Goal: Task Accomplishment & Management: Complete application form

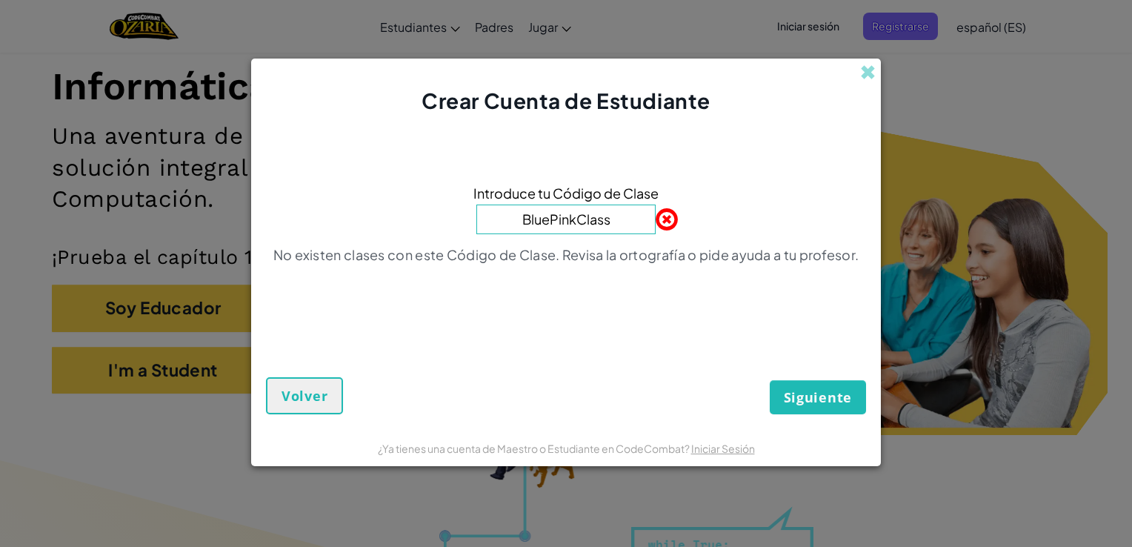
click at [583, 219] on input "BluePinkClass" at bounding box center [565, 219] width 179 height 30
click at [563, 221] on input "BluePinklass" at bounding box center [565, 219] width 179 height 30
click at [579, 220] on input "Bluepinklass" at bounding box center [565, 219] width 179 height 30
click at [613, 225] on input "Bluepinkclass" at bounding box center [565, 219] width 179 height 30
type input "BluePinClass"
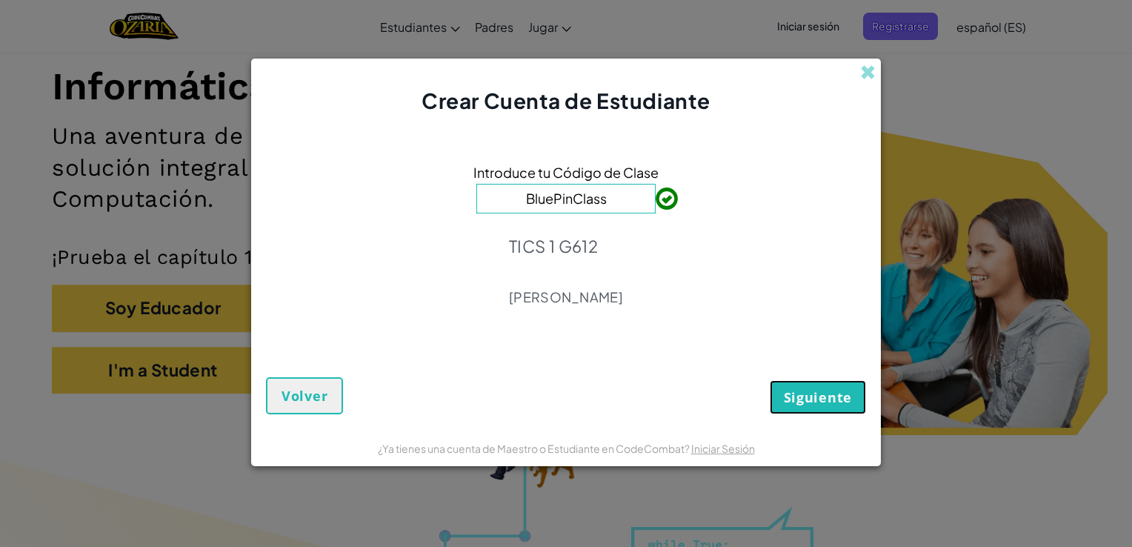
click at [824, 399] on span "Siguiente" at bounding box center [818, 397] width 68 height 18
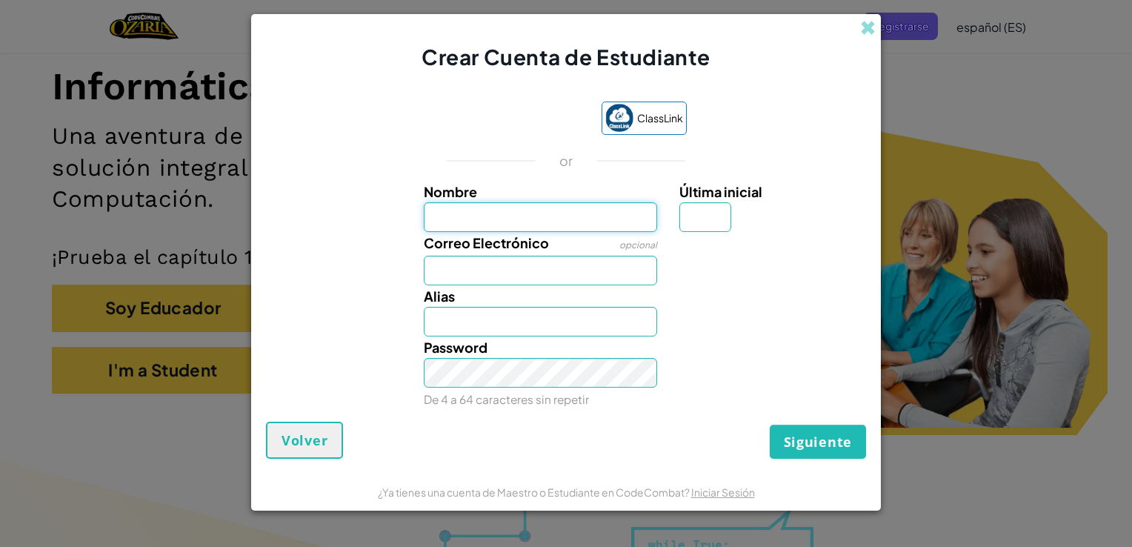
click at [486, 226] on input "Nombre" at bounding box center [541, 217] width 234 height 30
type input "Luna"
type input "A"
type input "[EMAIL_ADDRESS][DOMAIN_NAME]"
type input "[PERSON_NAME]"
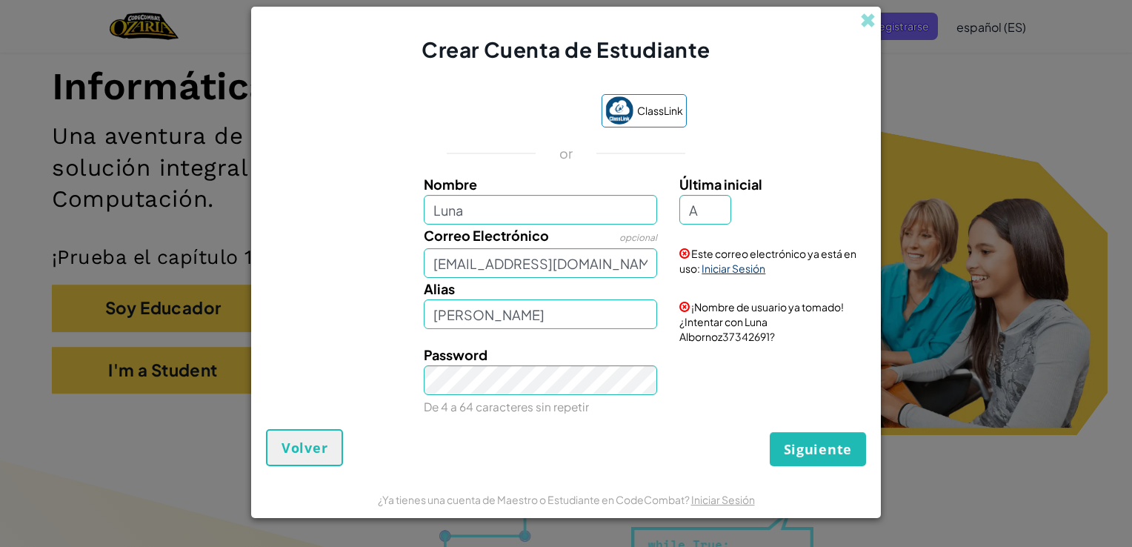
click at [747, 265] on link "Iniciar Sesión" at bounding box center [734, 268] width 64 height 13
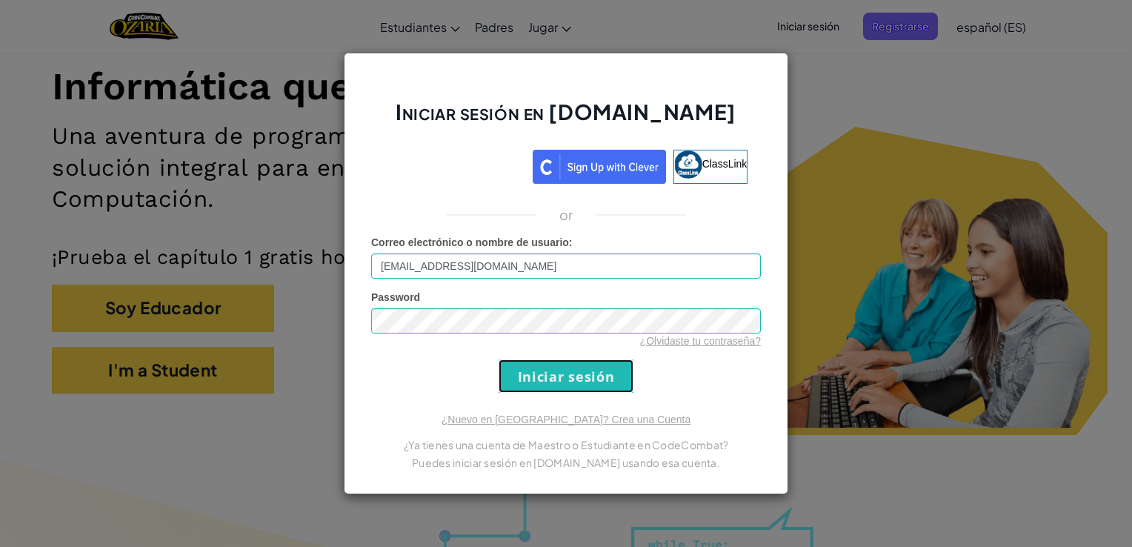
click at [570, 378] on input "Iniciar sesión" at bounding box center [566, 375] width 135 height 33
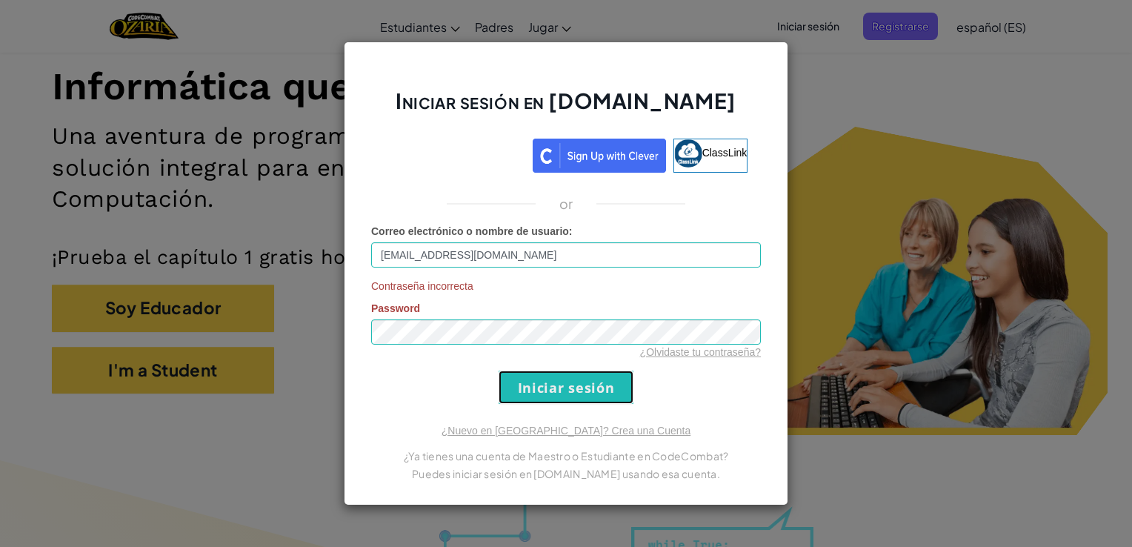
click at [570, 378] on input "Iniciar sesión" at bounding box center [566, 386] width 135 height 33
click at [455, 344] on div "¿Olvidaste tu contraseña?" at bounding box center [566, 351] width 390 height 15
drag, startPoint x: 381, startPoint y: 344, endPoint x: 451, endPoint y: 370, distance: 74.7
click at [451, 370] on form "Correo electrónico o nombre de usuario : [EMAIL_ADDRESS][DOMAIN_NAME] Contraseñ…" at bounding box center [566, 314] width 390 height 180
click at [569, 381] on input "Iniciar sesión" at bounding box center [566, 386] width 135 height 33
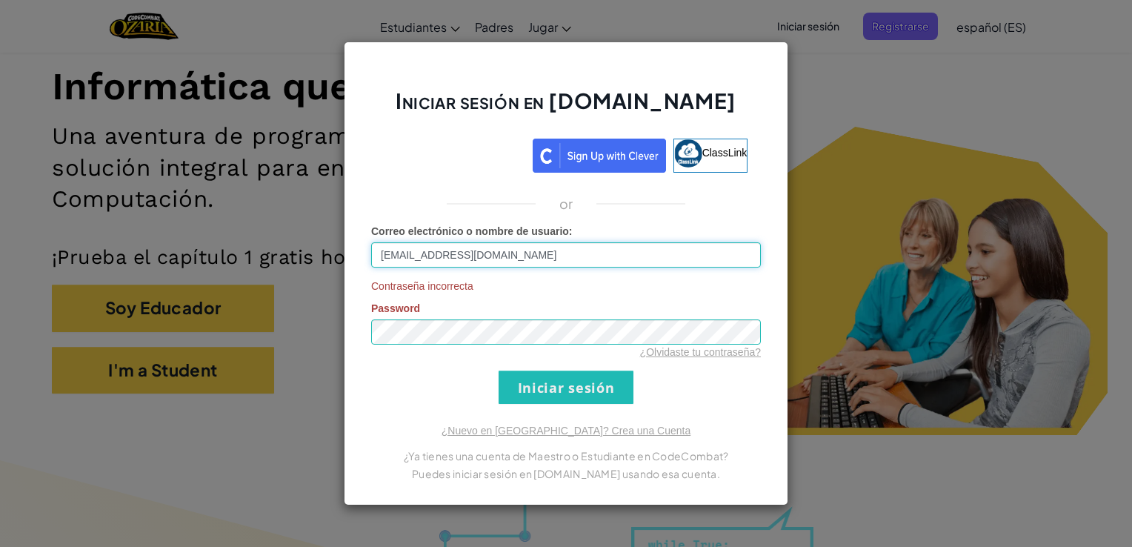
click at [516, 259] on input "[EMAIL_ADDRESS][DOMAIN_NAME]" at bounding box center [566, 254] width 390 height 25
click at [388, 257] on input "[EMAIL_ADDRESS][DOMAIN_NAME]" at bounding box center [566, 254] width 390 height 25
type input "[EMAIL_ADDRESS][DOMAIN_NAME]"
click at [530, 390] on input "Iniciar sesión" at bounding box center [566, 386] width 135 height 33
click at [813, 69] on div "Iniciar sesión en [DOMAIN_NAME] ClassLink or Correo electrónico o nombre de usu…" at bounding box center [566, 273] width 1132 height 547
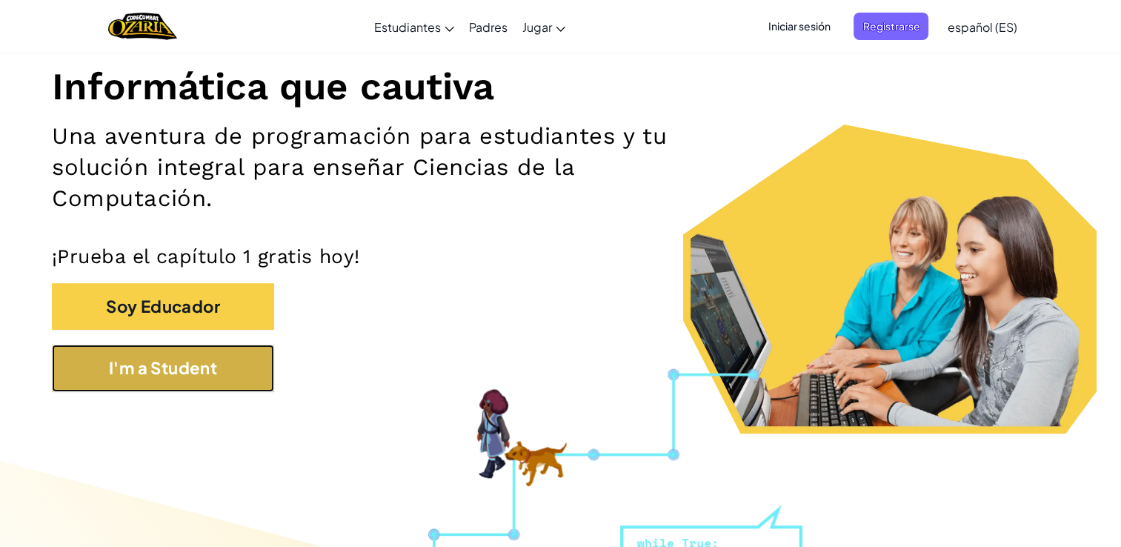
click at [106, 368] on button "I'm a Student" at bounding box center [163, 367] width 222 height 47
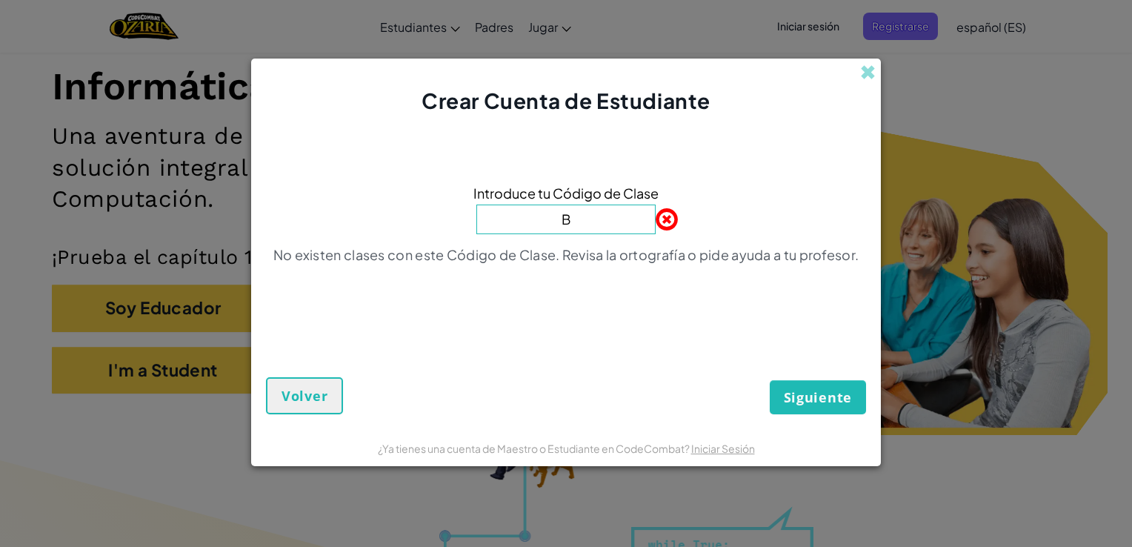
type input "BluePin Class"
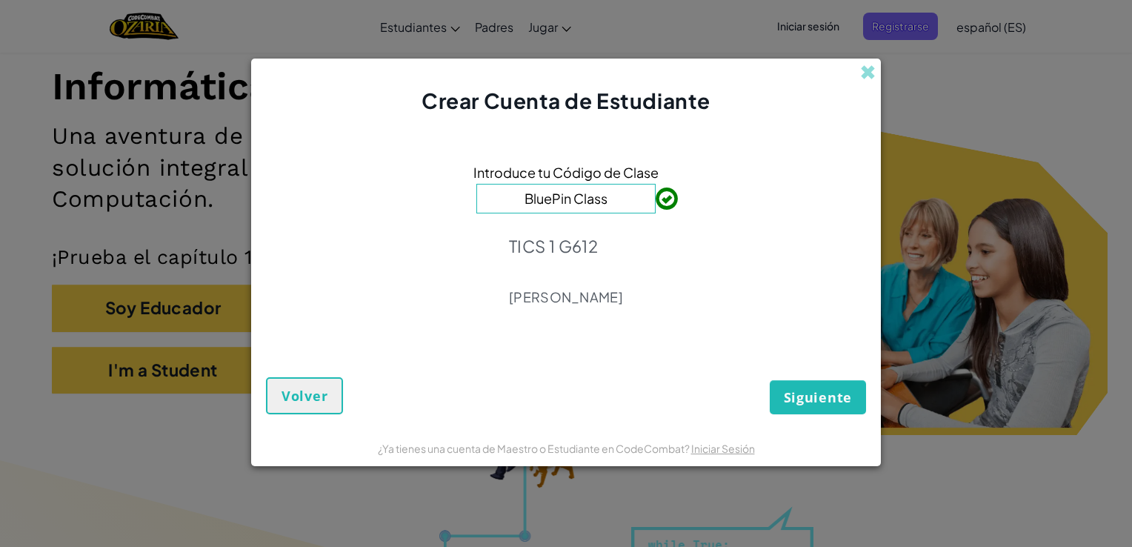
click at [578, 222] on div "Introduce tu Código de Clase BluePin Class TICS 1 G612 [PERSON_NAME]" at bounding box center [566, 238] width 600 height 216
click at [818, 407] on button "Siguiente" at bounding box center [818, 397] width 96 height 34
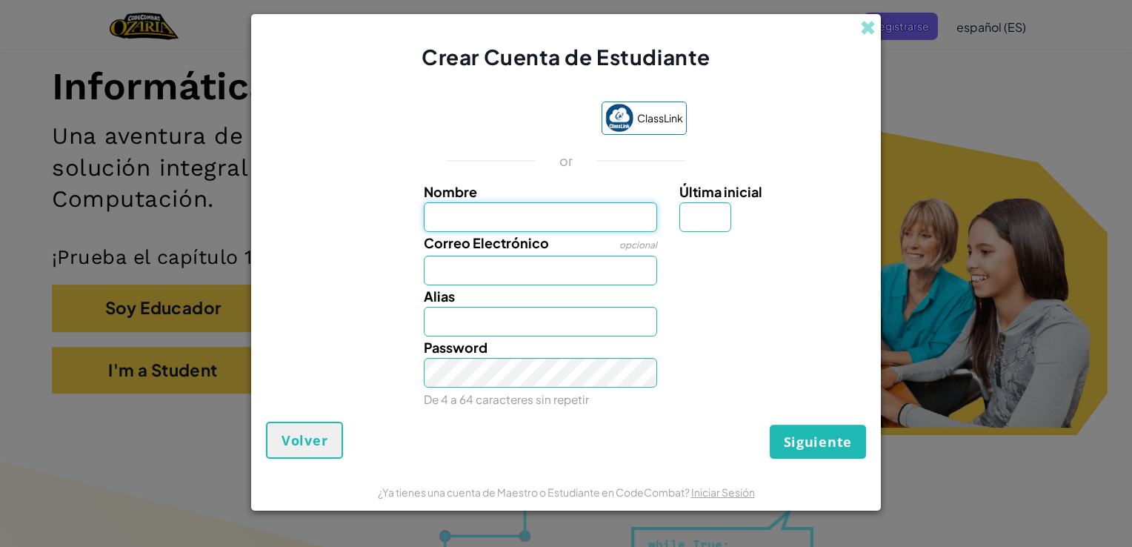
click at [593, 213] on input "Nombre" at bounding box center [541, 217] width 234 height 30
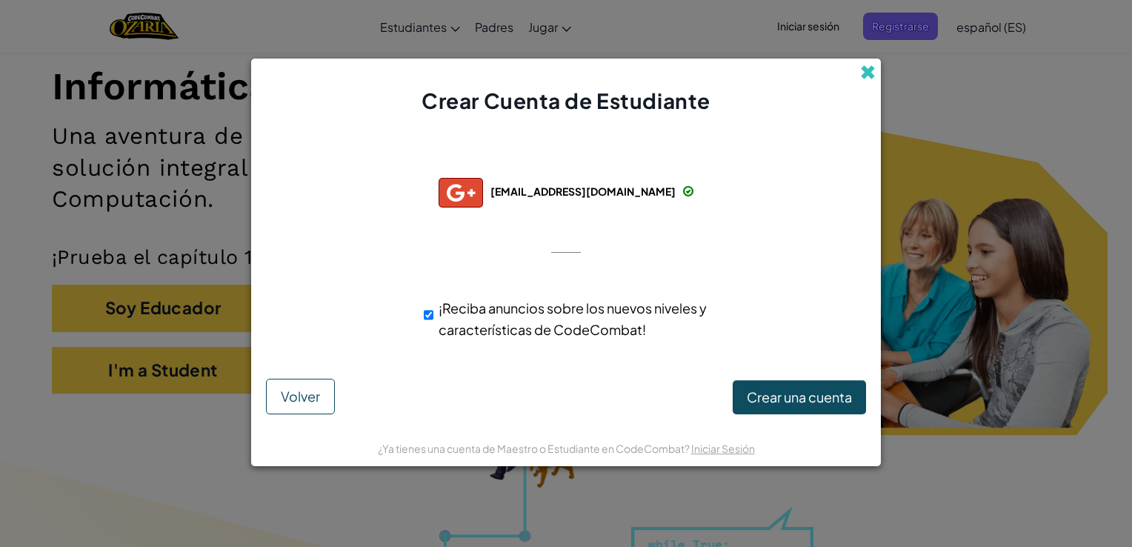
click at [868, 67] on span at bounding box center [868, 72] width 16 height 16
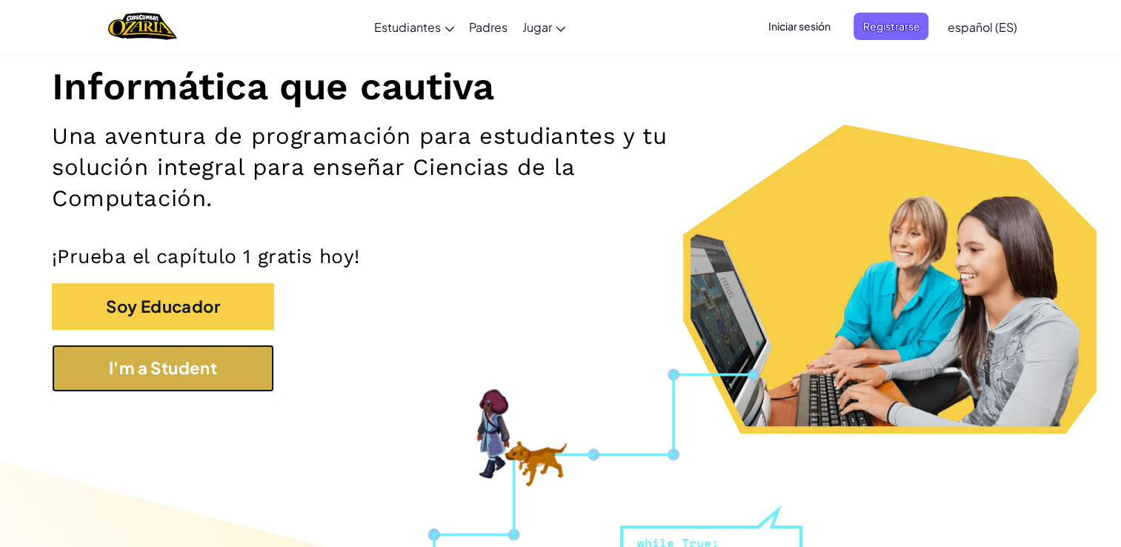
click at [210, 362] on button "I'm a Student" at bounding box center [163, 367] width 222 height 47
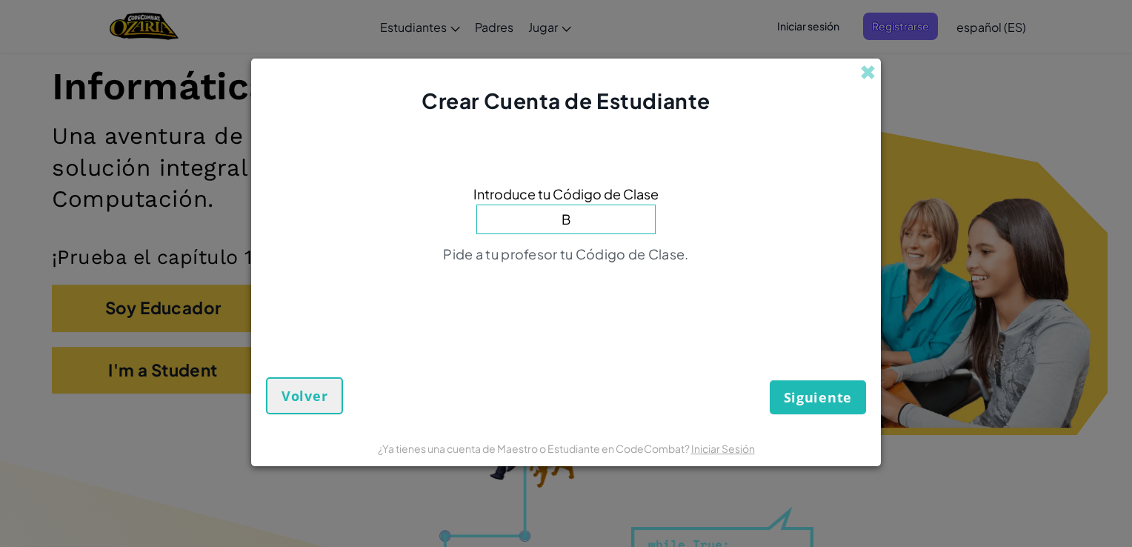
type input "BluePinClass"
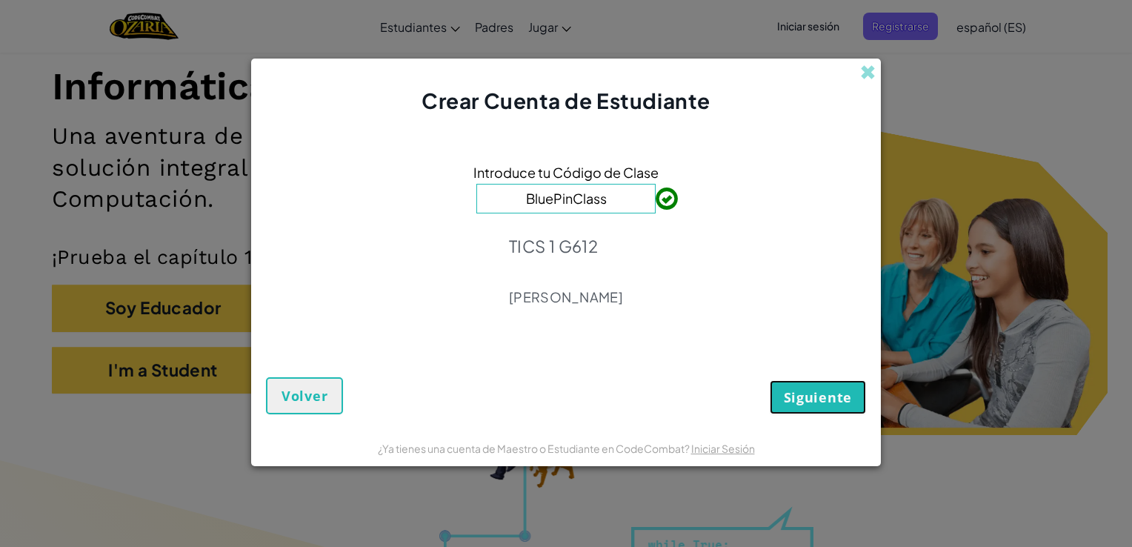
click at [834, 397] on span "Siguiente" at bounding box center [818, 397] width 68 height 18
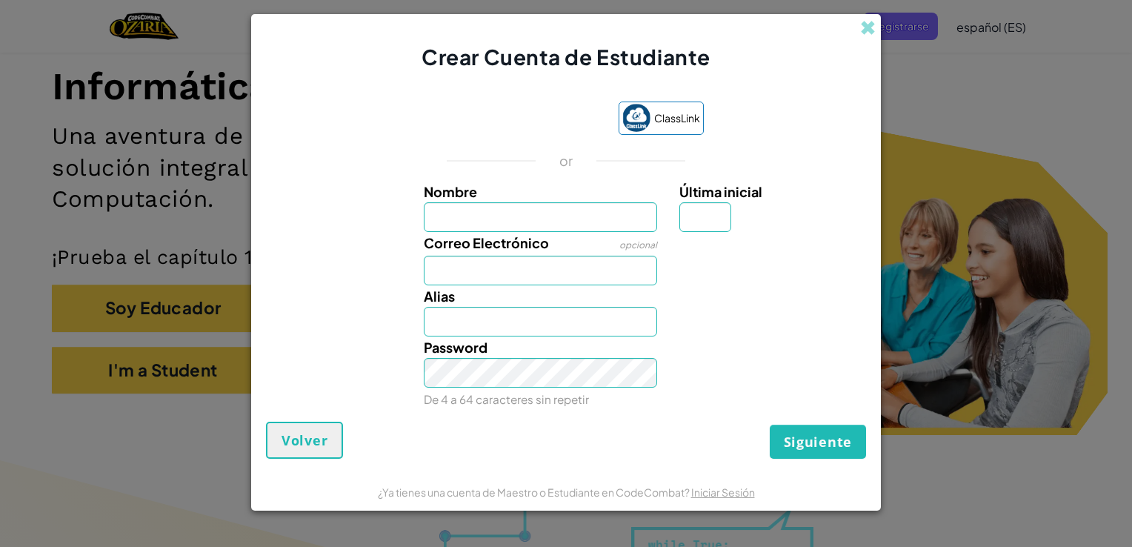
click at [502, 212] on input "Nombre" at bounding box center [541, 217] width 234 height 30
type input "Luna"
type input "A"
type input "[EMAIL_ADDRESS][DOMAIN_NAME]"
type input "[PERSON_NAME]"
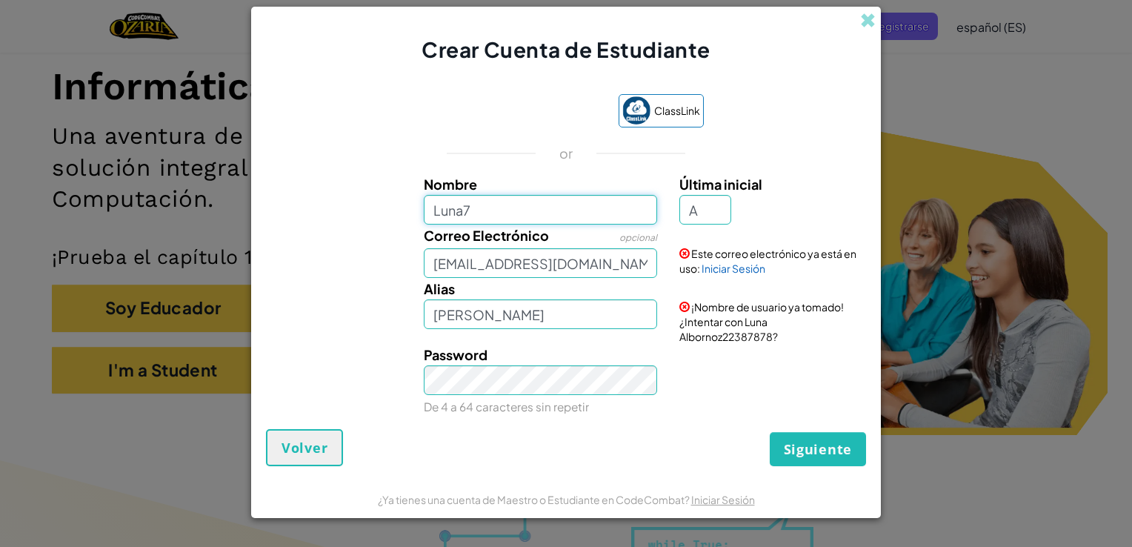
type input "Luna"
click at [449, 337] on div "[PERSON_NAME] ¡Nombre de usuario ya tomado! ¿Intentar con Luna Albornoz22387878?" at bounding box center [566, 311] width 615 height 66
click at [524, 320] on input "[PERSON_NAME]" at bounding box center [541, 314] width 234 height 30
type input "L"
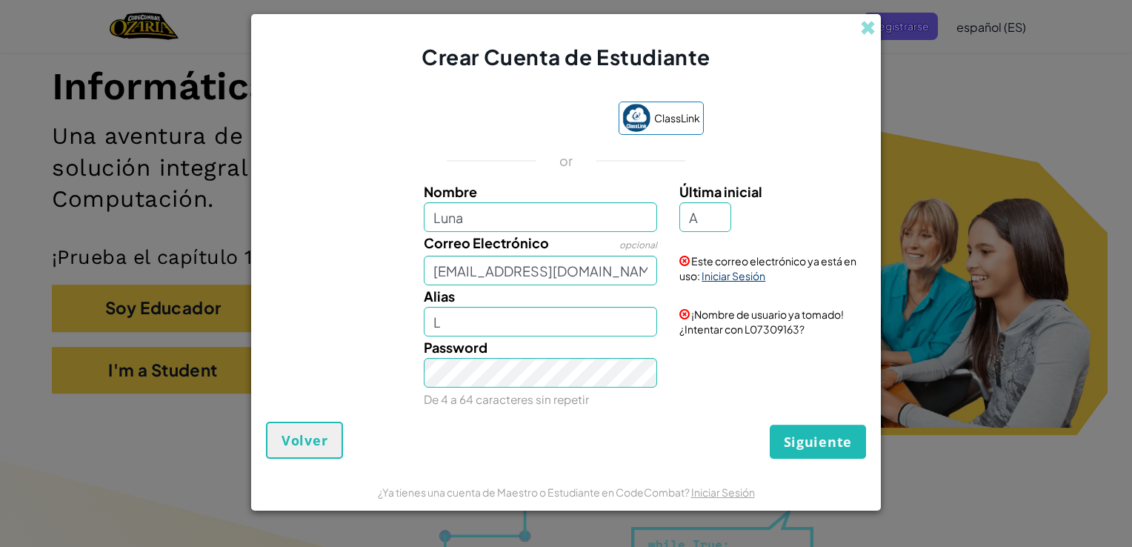
click at [717, 278] on link "Iniciar Sesión" at bounding box center [734, 275] width 64 height 13
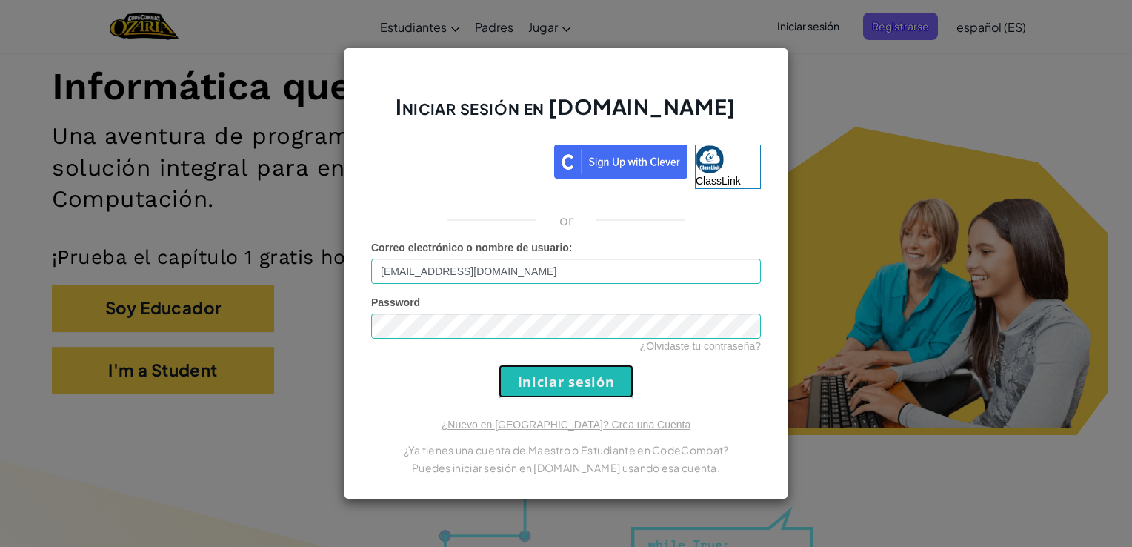
click at [538, 387] on input "Iniciar sesión" at bounding box center [566, 380] width 135 height 33
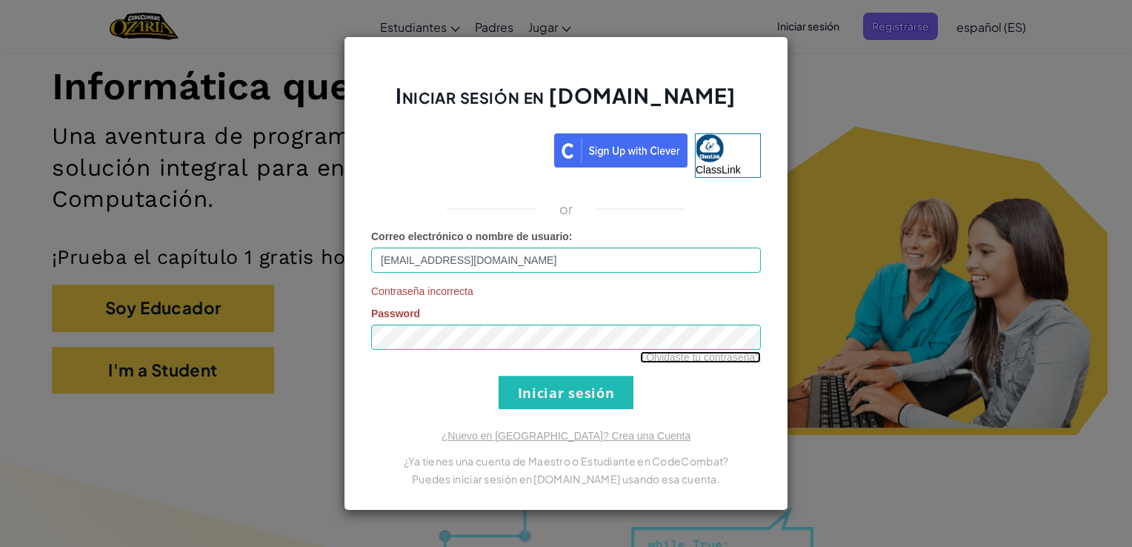
click at [709, 357] on link "¿Olvidaste tu contraseña?" at bounding box center [700, 357] width 121 height 12
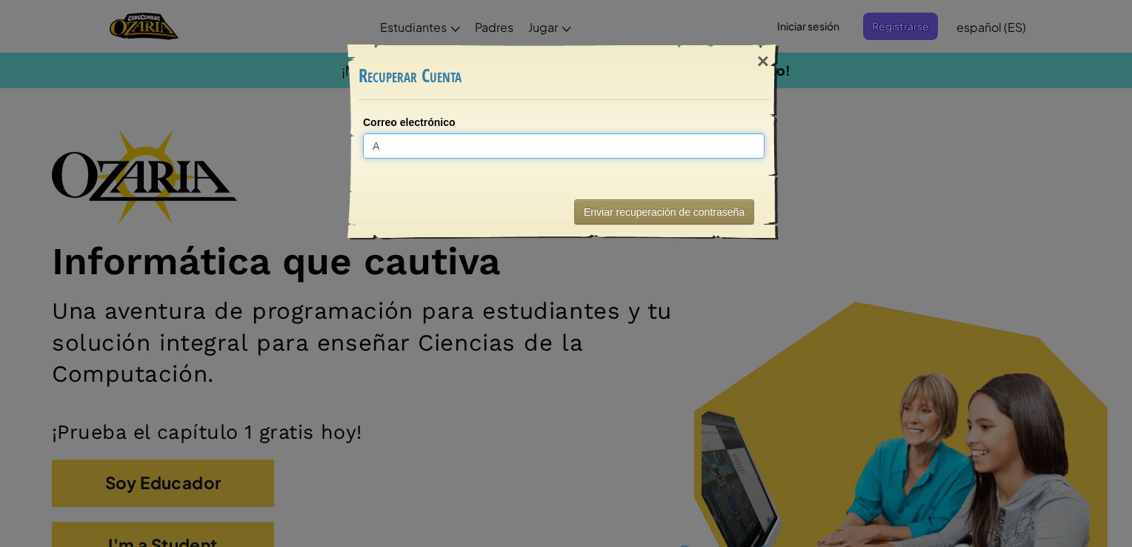
type input "Al"
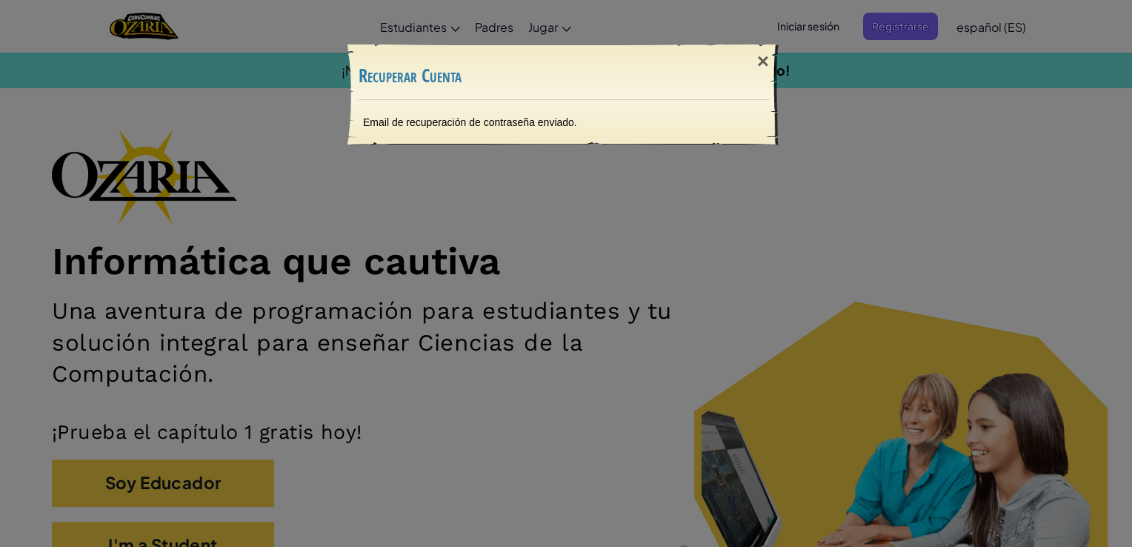
click at [477, 111] on div "Email de recuperación de contraseña enviado." at bounding box center [563, 122] width 431 height 44
click at [412, 79] on h3 "Recuperar Cuenta" at bounding box center [564, 76] width 410 height 20
click at [759, 67] on div "×" at bounding box center [763, 61] width 34 height 43
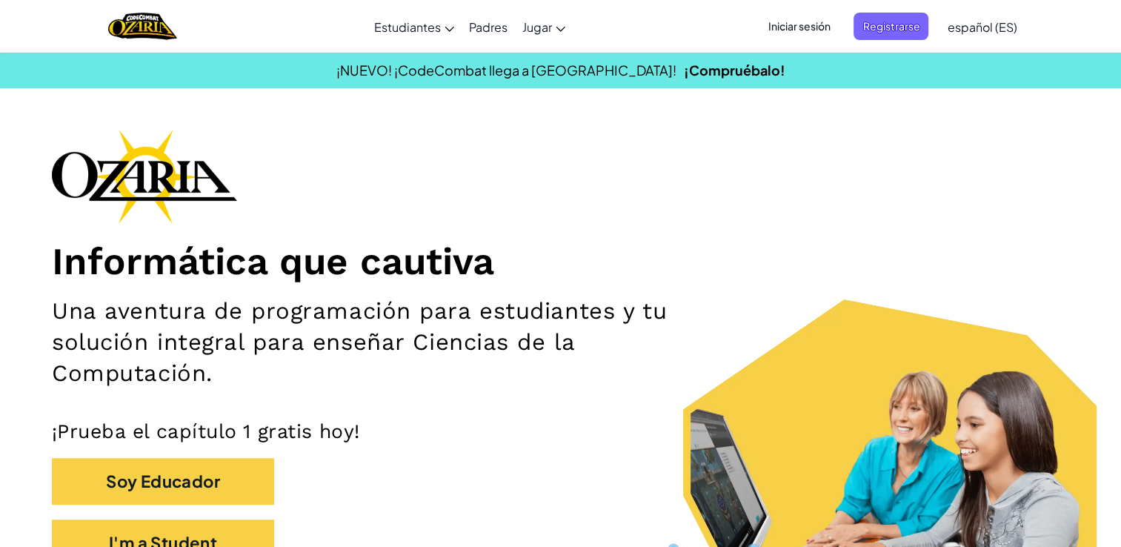
scroll to position [239, 0]
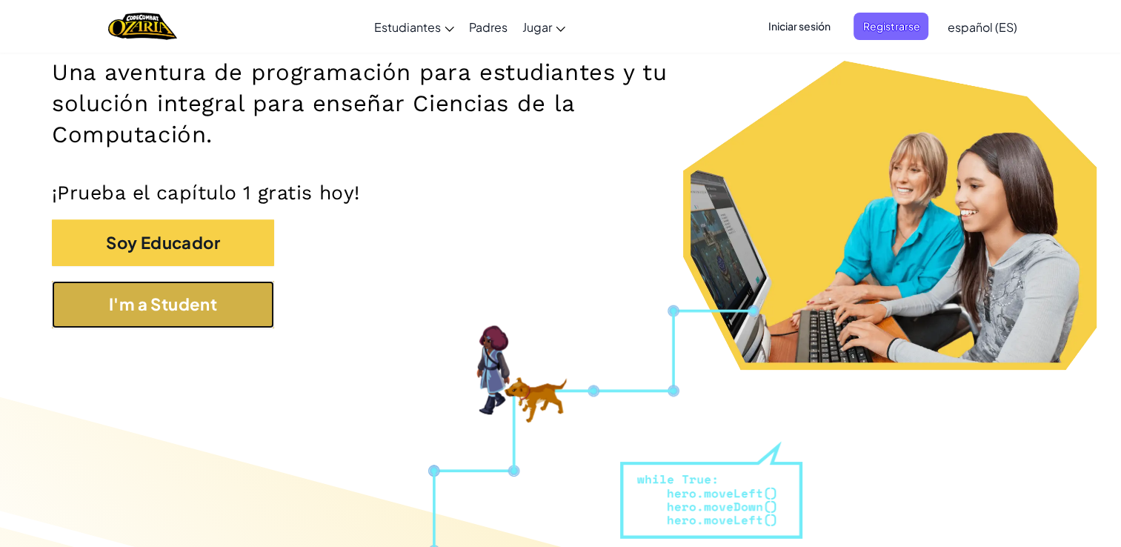
click at [173, 309] on button "I'm a Student" at bounding box center [163, 304] width 222 height 47
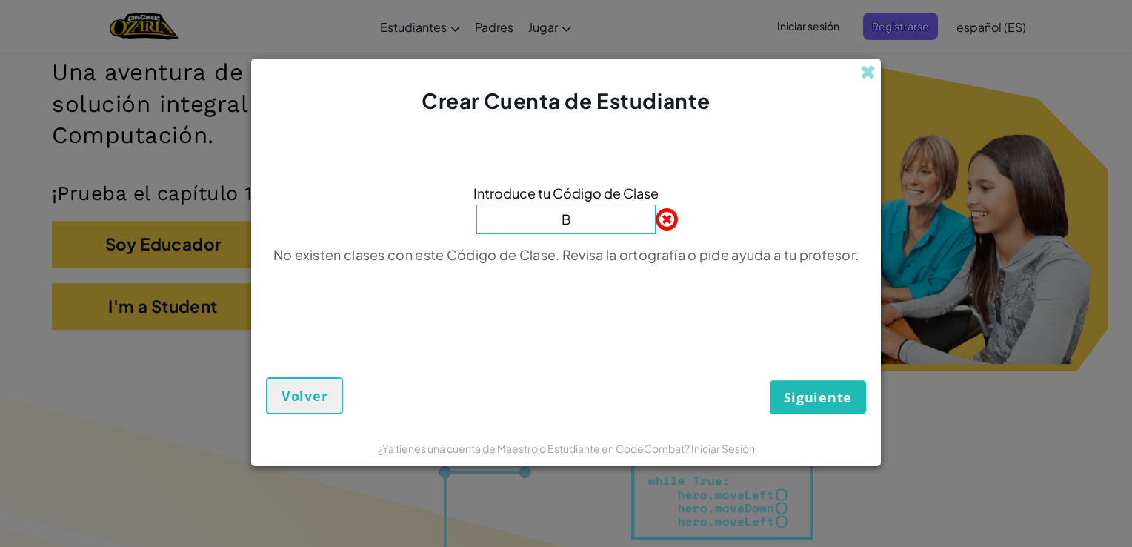
type input "BluePinClass"
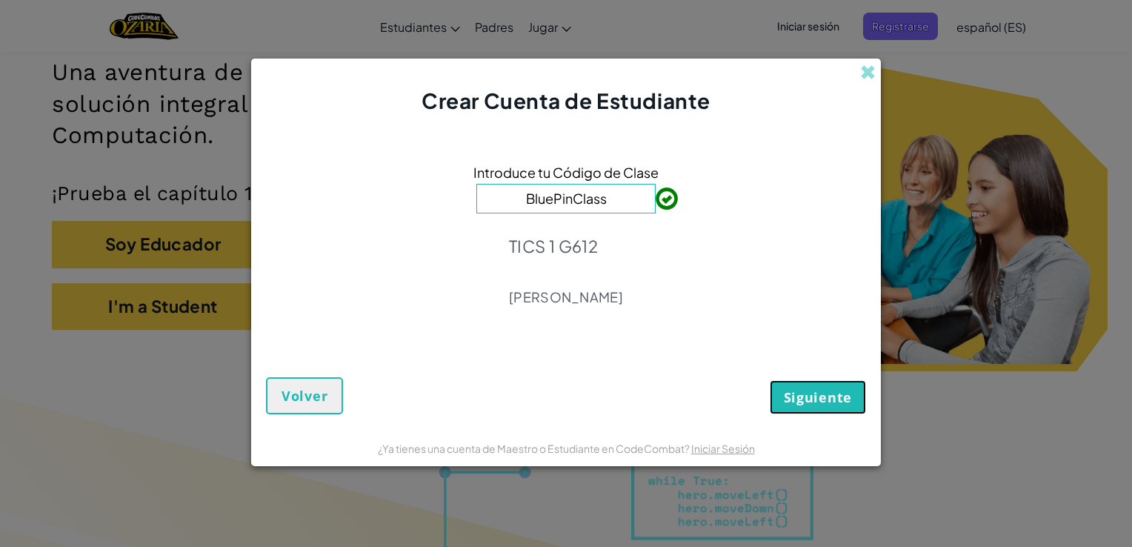
click at [813, 388] on span "Siguiente" at bounding box center [818, 397] width 68 height 18
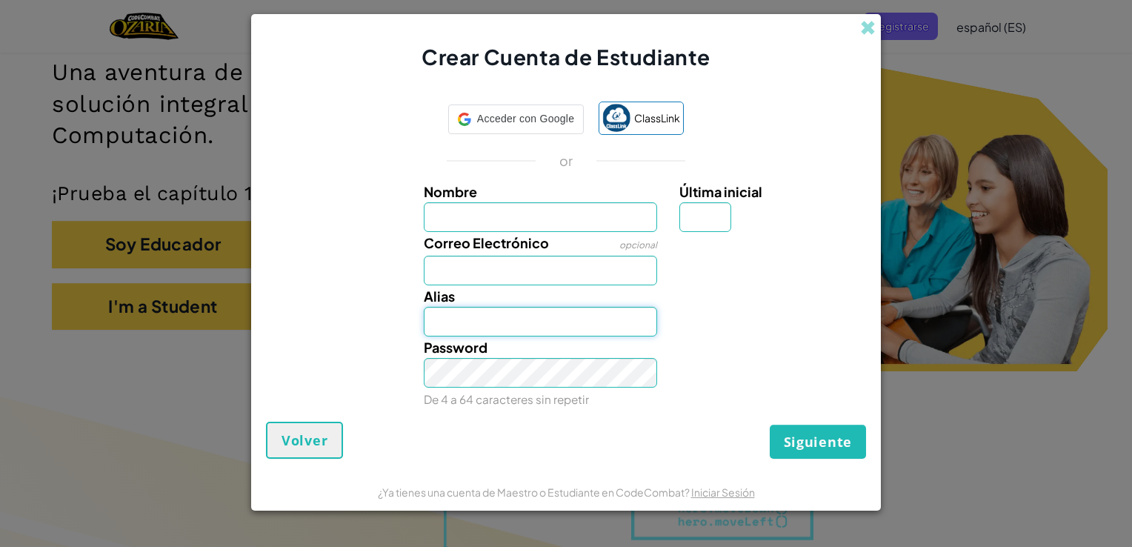
type input "[EMAIL_ADDRESS][DOMAIN_NAME]"
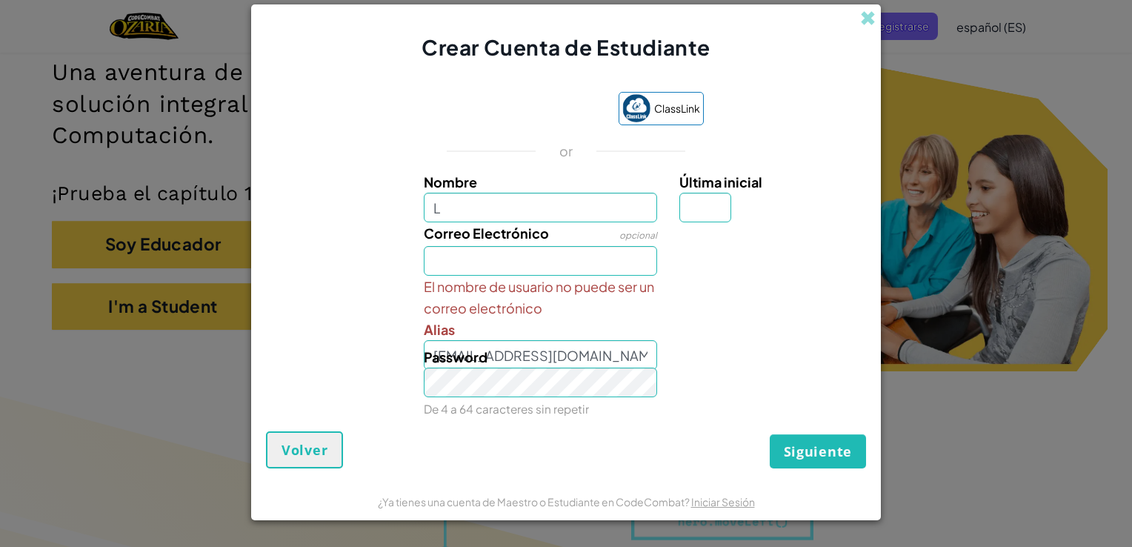
type input "Luna"
type input "A"
type input "[EMAIL_ADDRESS][DOMAIN_NAME]"
type input "LunaA"
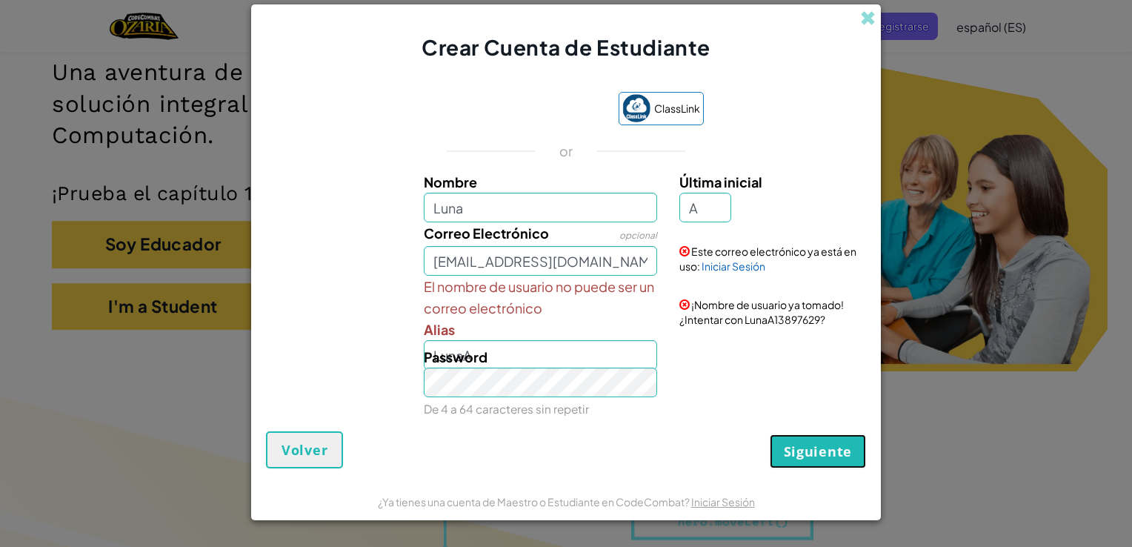
click at [812, 463] on button "Siguiente" at bounding box center [818, 451] width 96 height 34
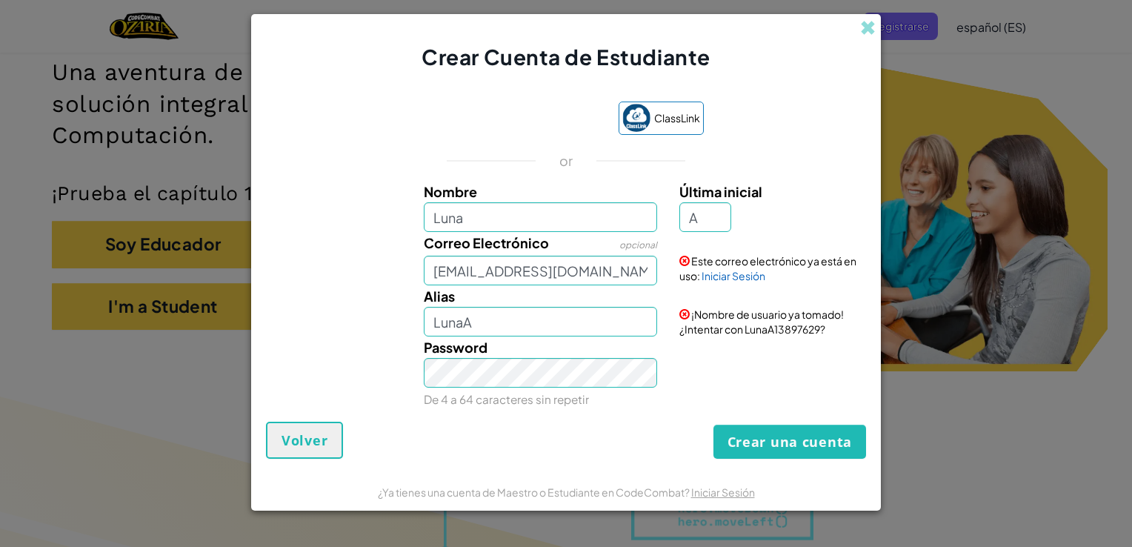
click at [770, 328] on span "¡Nombre de usuario ya tomado! ¿Intentar con LunaA13897629?" at bounding box center [761, 321] width 164 height 28
click at [462, 216] on input "Luna" at bounding box center [541, 217] width 234 height 30
type input "lunayjana20i4p2"
type input "Lunayjana20i4p2A"
drag, startPoint x: 492, startPoint y: 224, endPoint x: 467, endPoint y: 224, distance: 25.2
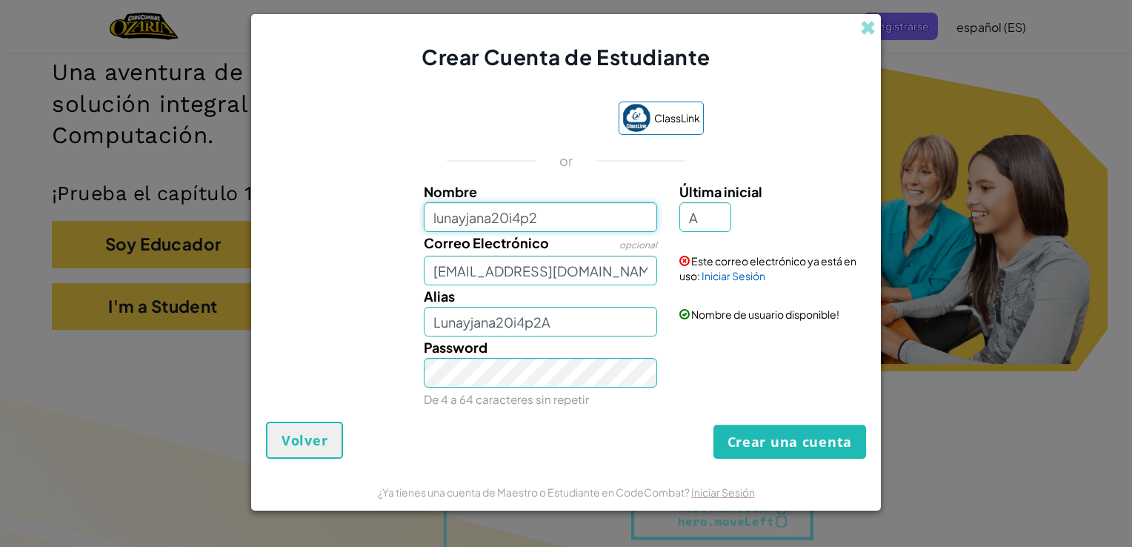
click at [467, 224] on input "lunayjana20i4p2" at bounding box center [541, 217] width 234 height 30
click at [533, 209] on input "luna20i4p2" at bounding box center [541, 217] width 234 height 30
type input "luna20i4p2"
type input "Luna20i4p2A"
click at [470, 326] on input "Luna20i4p2A" at bounding box center [541, 322] width 234 height 30
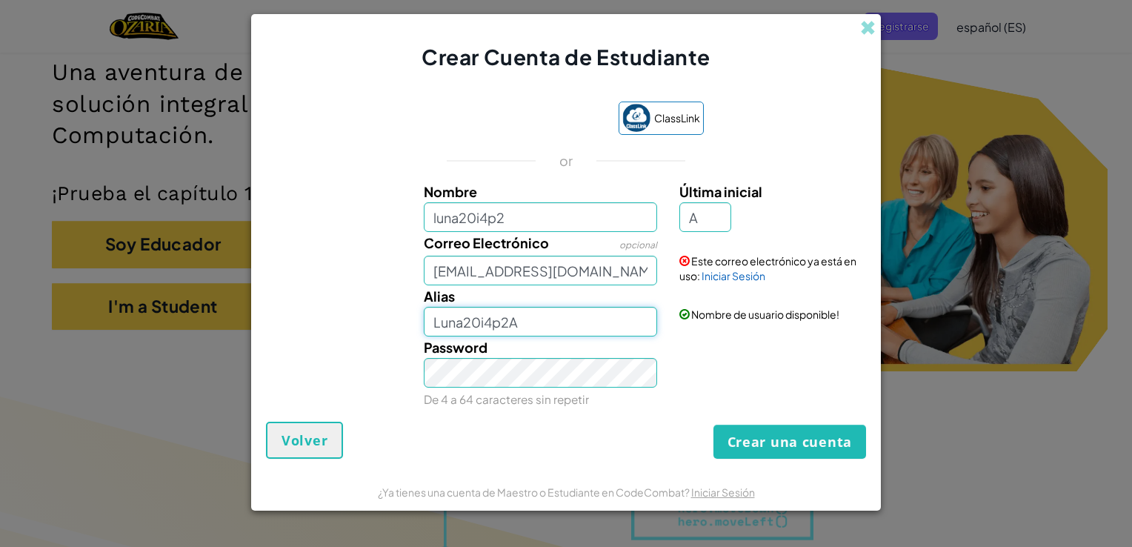
click at [539, 323] on input "Luna20i4p2A" at bounding box center [541, 322] width 234 height 30
click at [745, 350] on div "Password De 4 a 64 caracteres sin repetir" at bounding box center [566, 372] width 615 height 73
click at [727, 278] on link "Iniciar Sesión" at bounding box center [734, 275] width 64 height 13
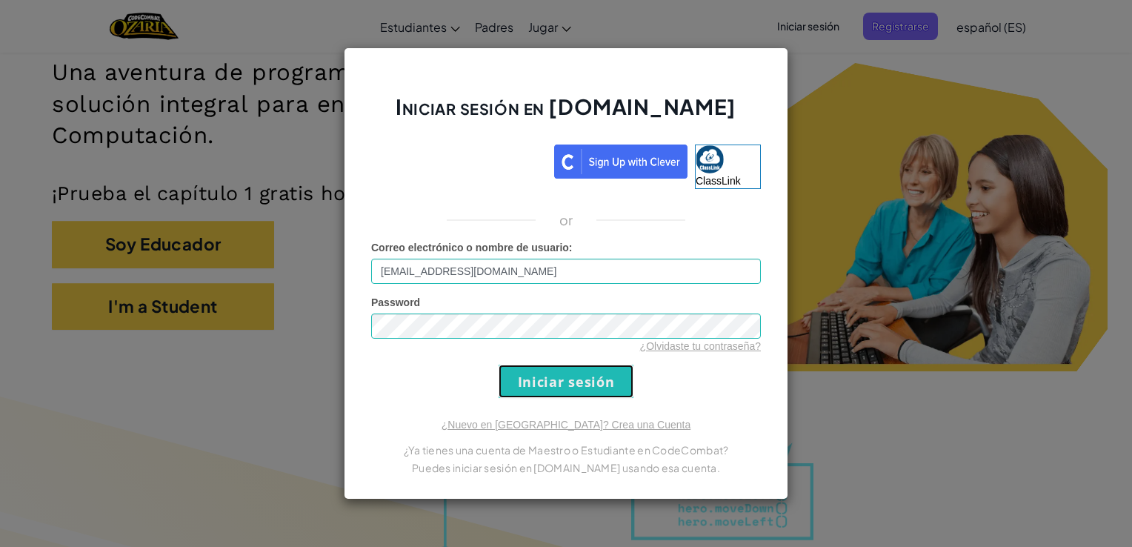
click at [590, 366] on input "Iniciar sesión" at bounding box center [566, 380] width 135 height 33
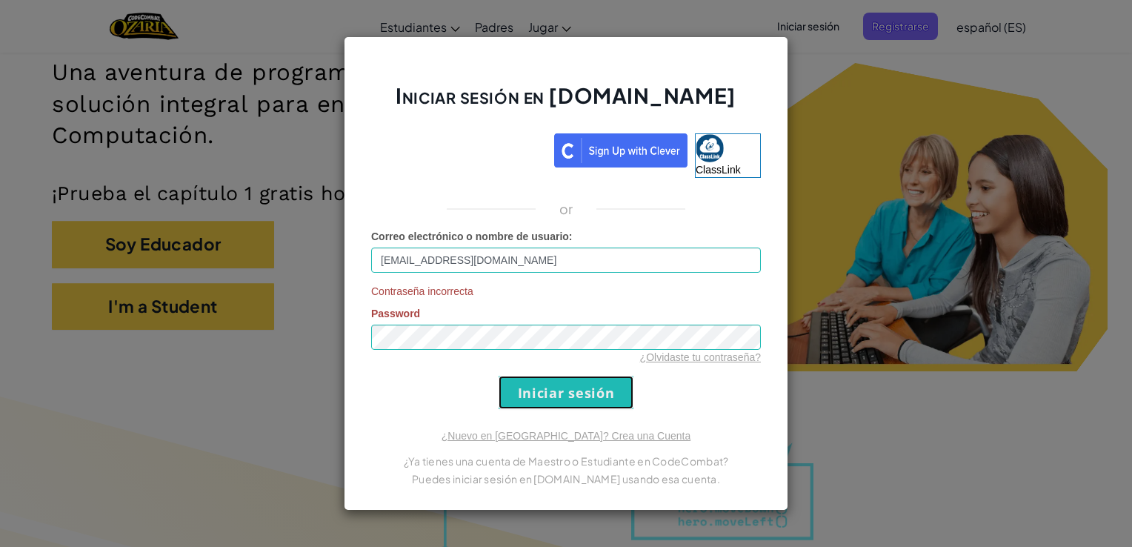
click at [592, 395] on input "Iniciar sesión" at bounding box center [566, 392] width 135 height 33
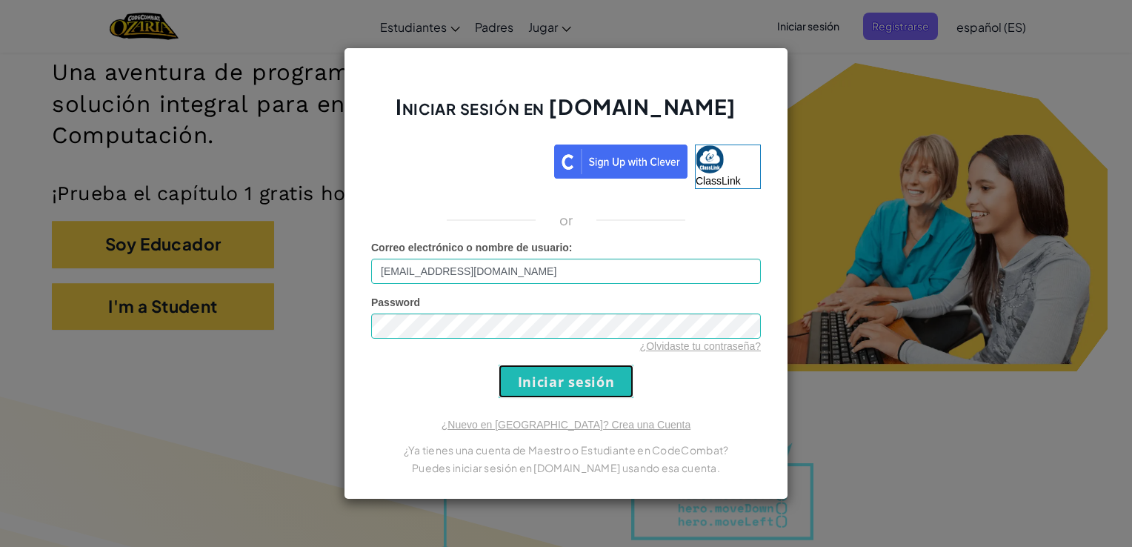
click at [592, 395] on input "Iniciar sesión" at bounding box center [566, 380] width 135 height 33
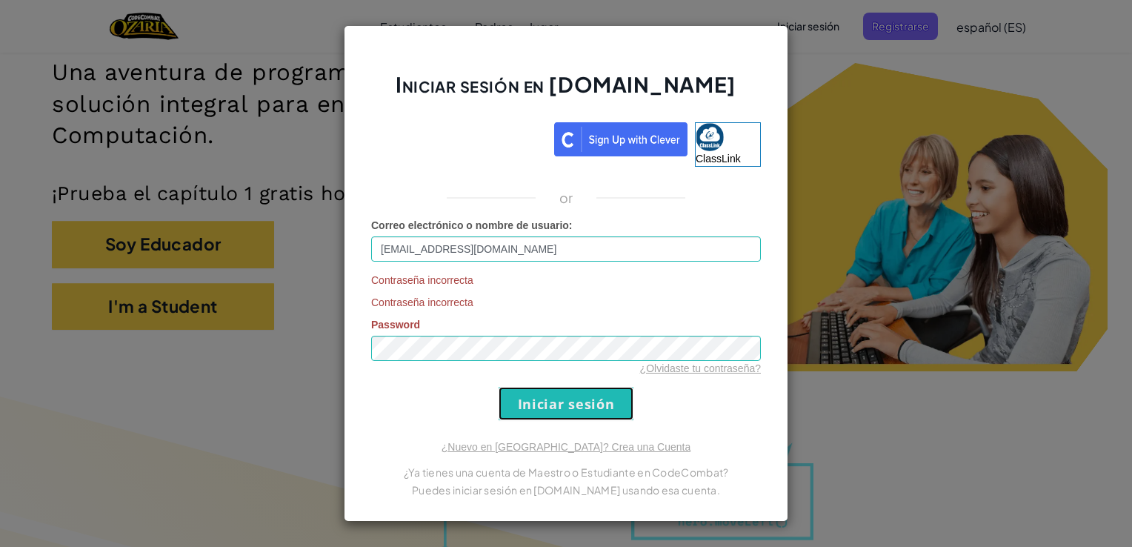
click at [592, 395] on input "Iniciar sesión" at bounding box center [566, 403] width 135 height 33
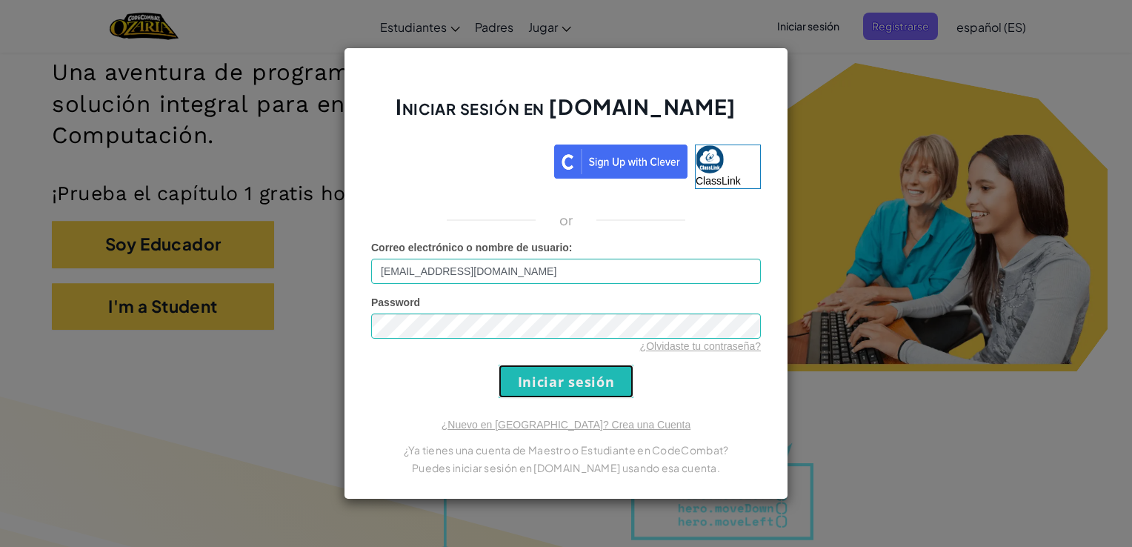
click at [592, 395] on input "Iniciar sesión" at bounding box center [566, 380] width 135 height 33
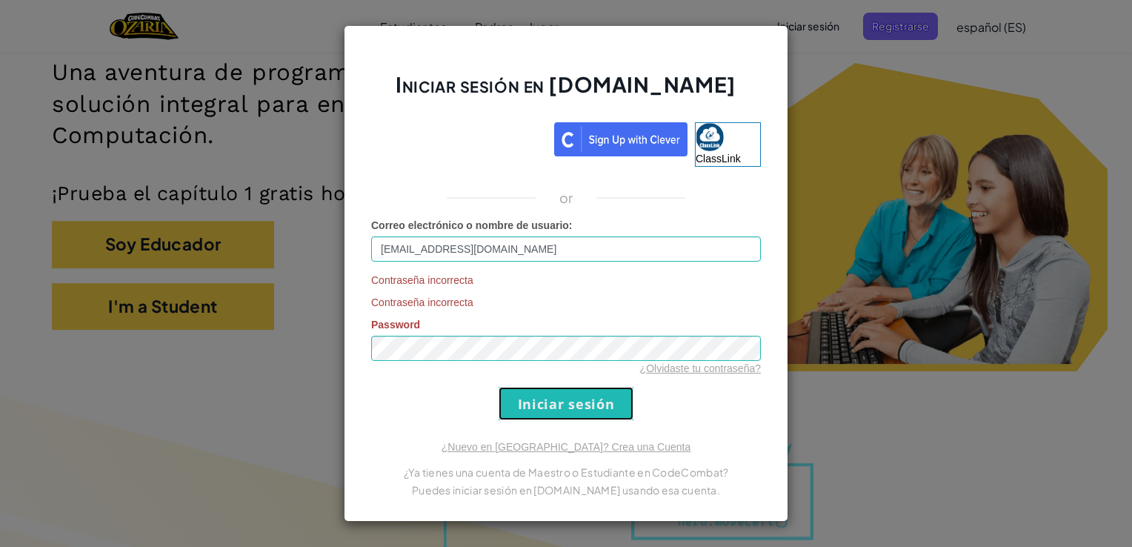
click at [592, 395] on input "Iniciar sesión" at bounding box center [566, 403] width 135 height 33
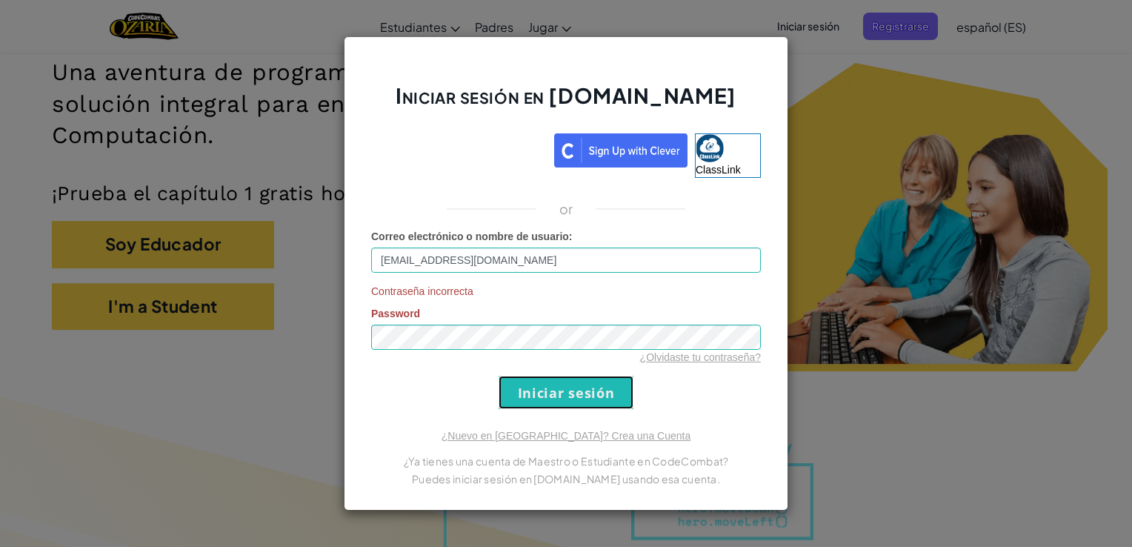
click at [592, 395] on input "Iniciar sesión" at bounding box center [566, 392] width 135 height 33
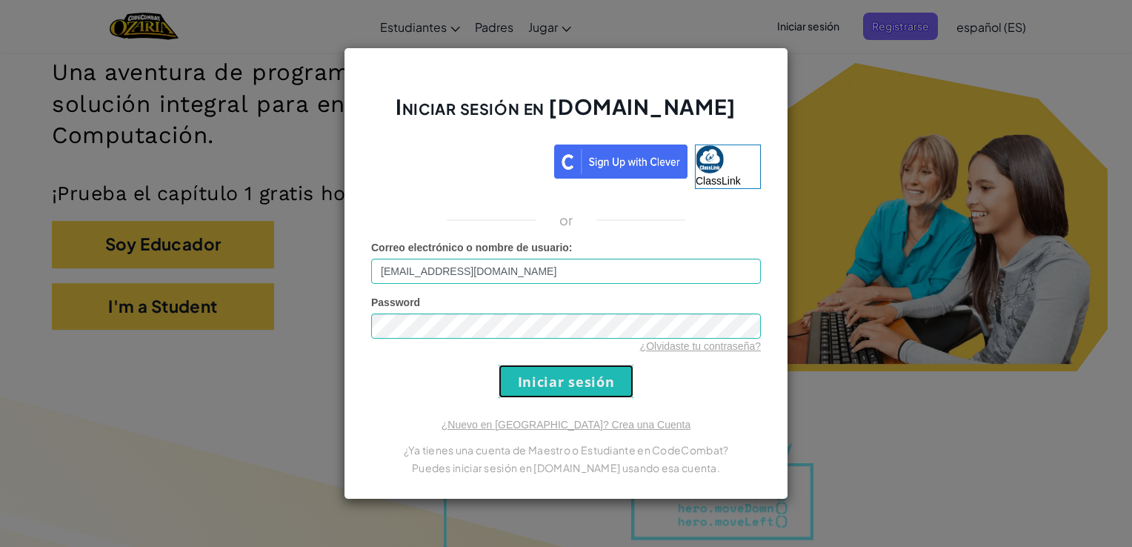
click at [592, 395] on input "Iniciar sesión" at bounding box center [566, 380] width 135 height 33
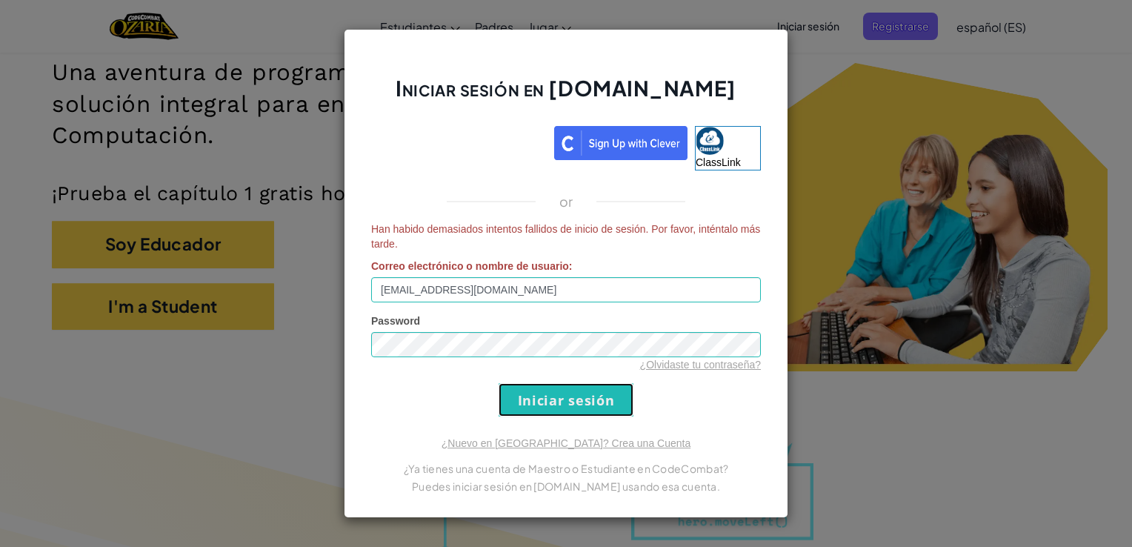
click at [592, 395] on input "Iniciar sesión" at bounding box center [566, 399] width 135 height 33
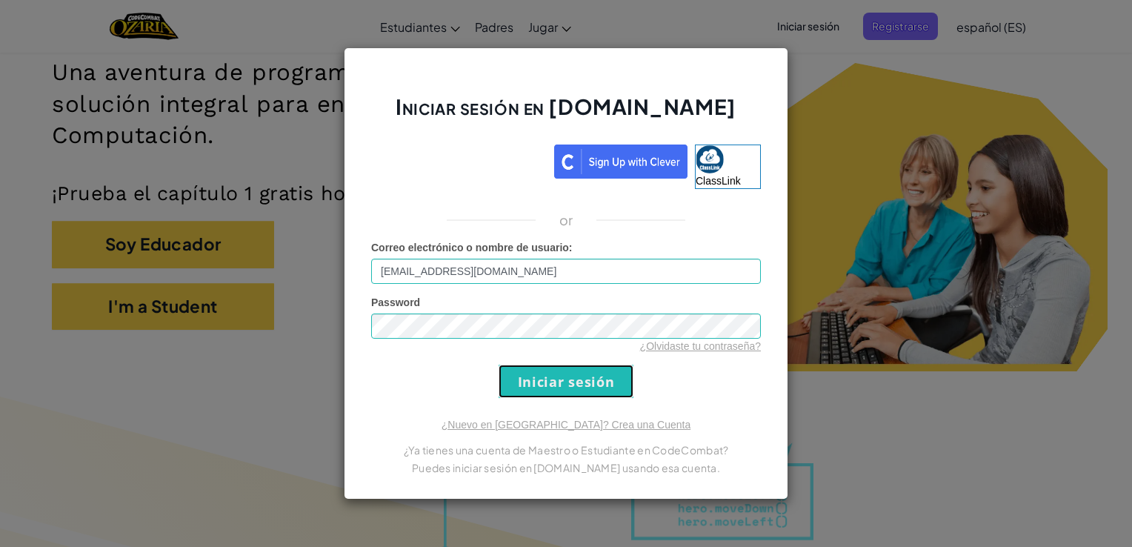
click at [592, 395] on input "Iniciar sesión" at bounding box center [566, 380] width 135 height 33
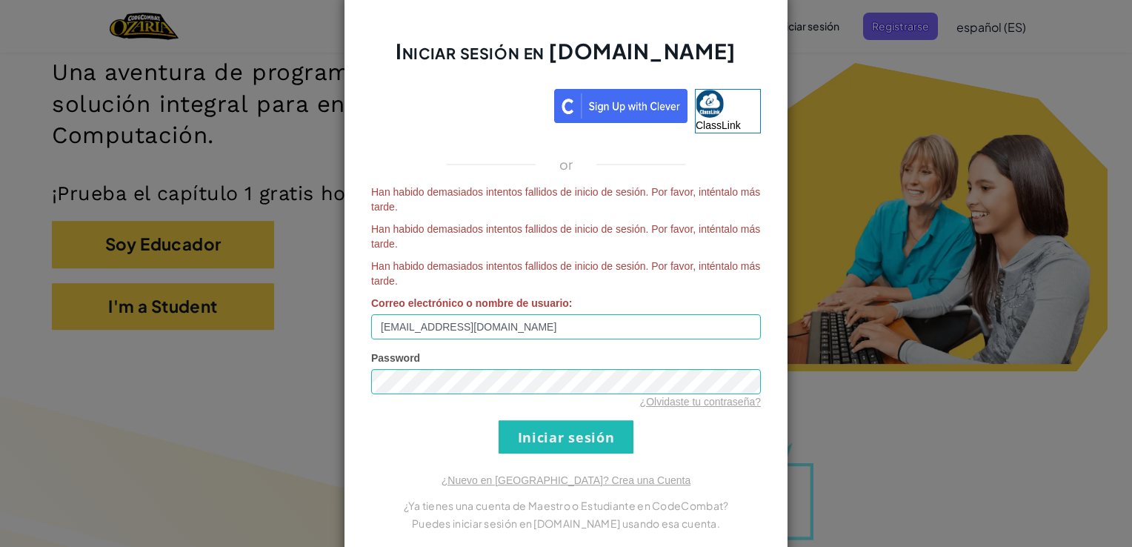
click at [853, 250] on div "Iniciar sesión en [DOMAIN_NAME] ClassLink or Han habido demasiados intentos fal…" at bounding box center [566, 273] width 1132 height 547
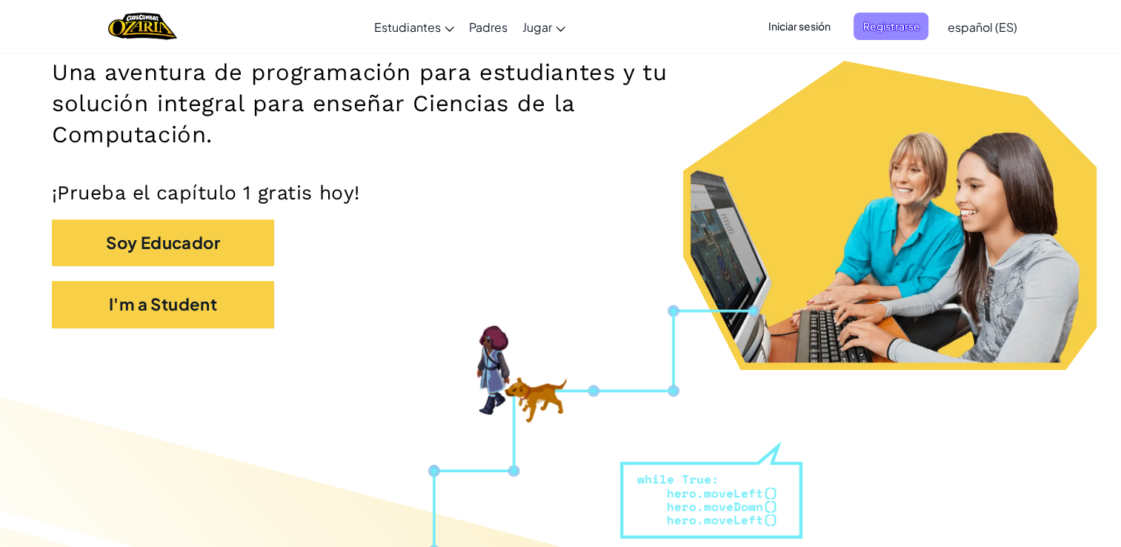
click at [906, 29] on span "Registrarse" at bounding box center [890, 26] width 75 height 27
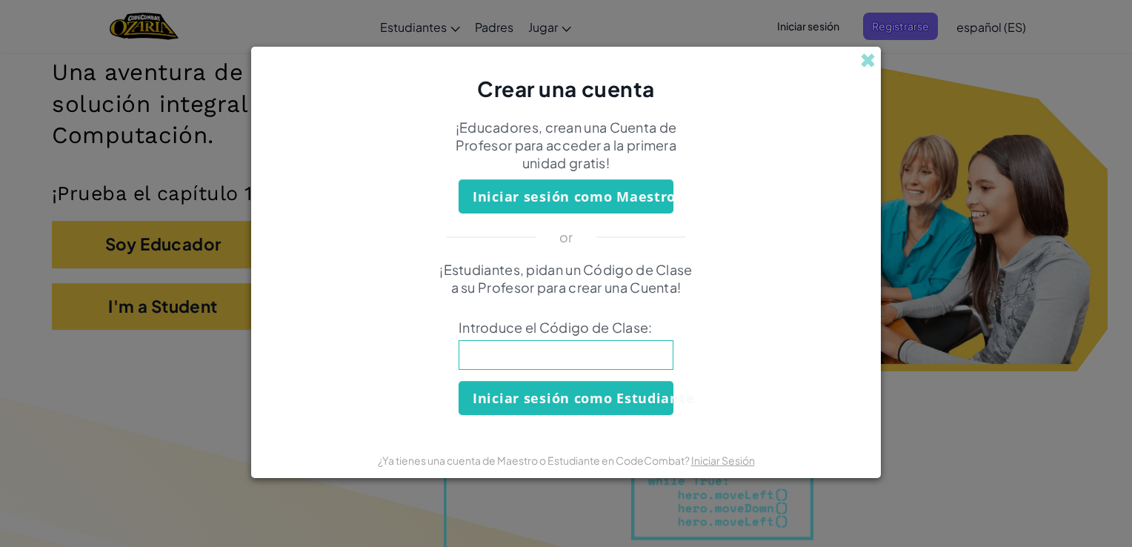
click at [585, 366] on input at bounding box center [566, 355] width 215 height 30
type input "BluePinClass"
click at [570, 405] on button "Iniciar sesión como Estudiante" at bounding box center [566, 398] width 215 height 34
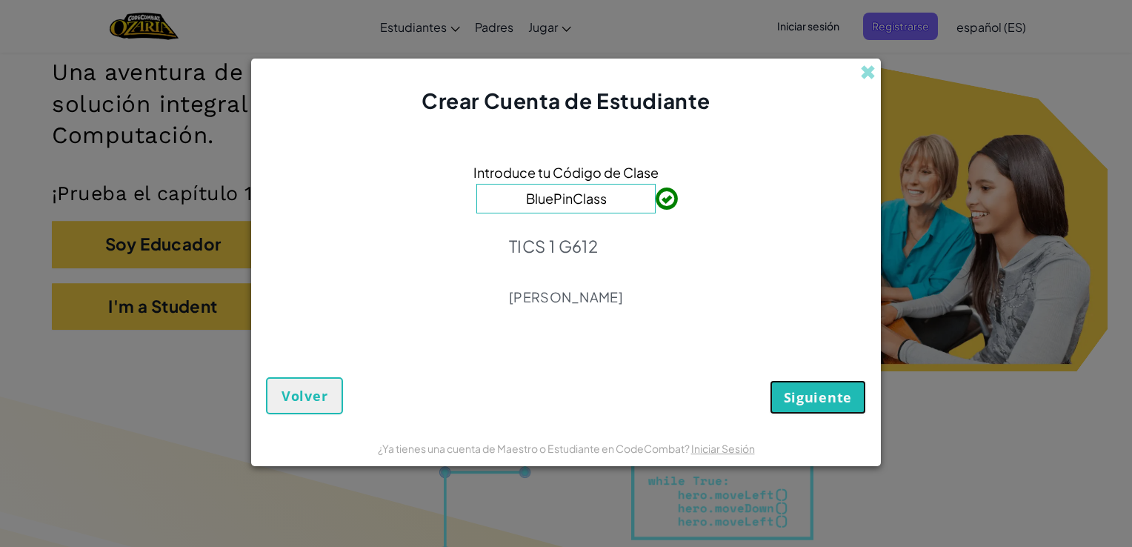
click at [798, 411] on button "Siguiente" at bounding box center [818, 397] width 96 height 34
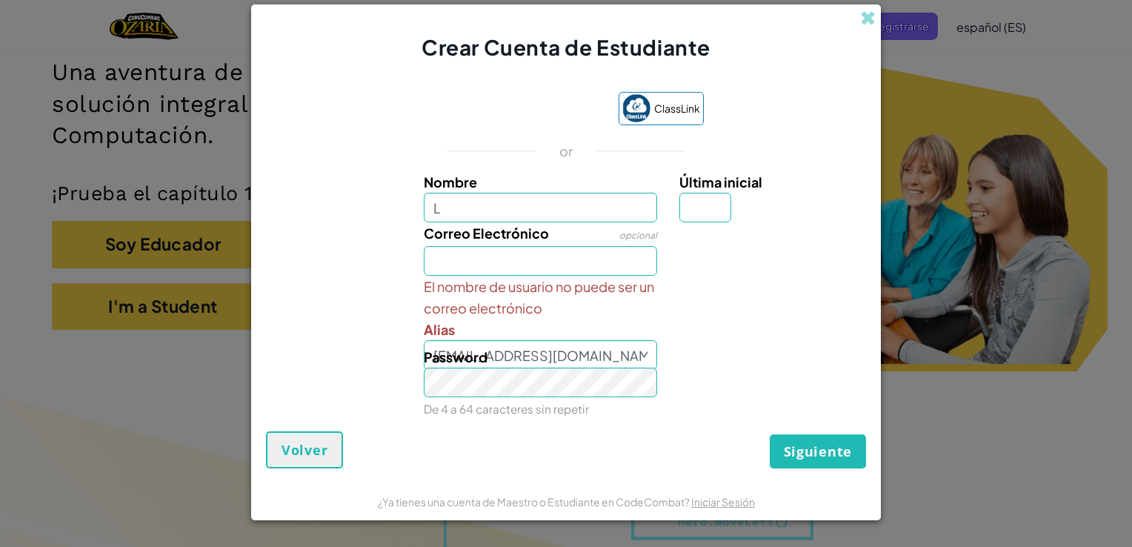
type input "Luna"
type input "A"
type input "[EMAIL_ADDRESS][DOMAIN_NAME]"
type input "LunaA"
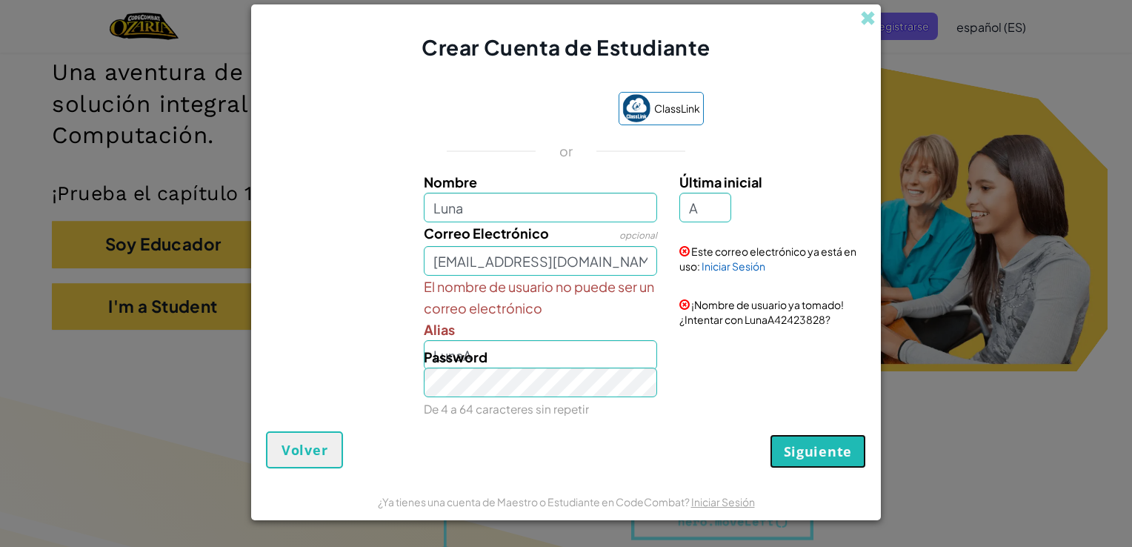
click at [793, 439] on button "Siguiente" at bounding box center [818, 451] width 96 height 34
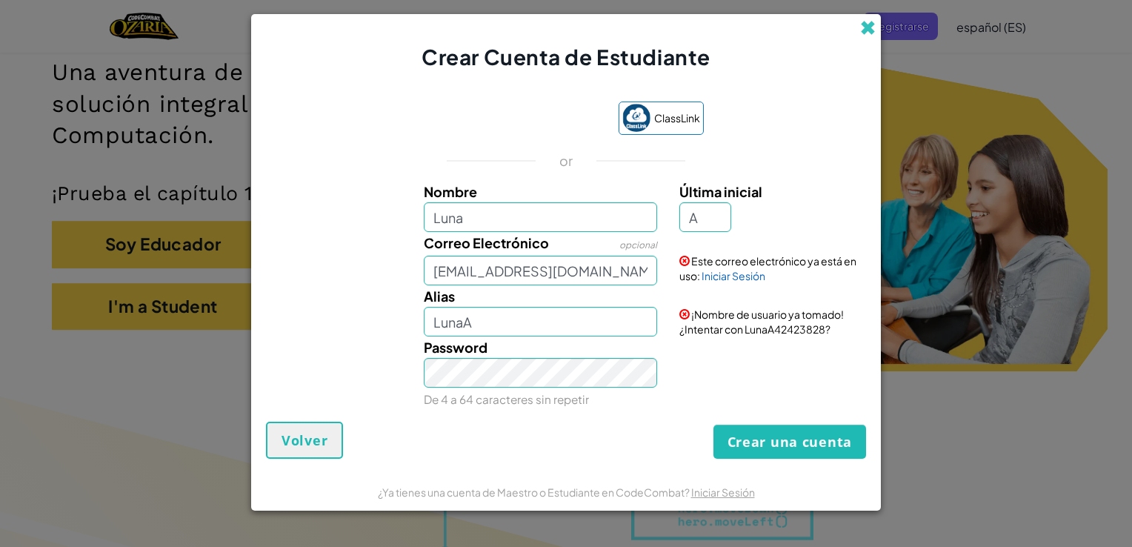
click at [870, 31] on span at bounding box center [868, 28] width 16 height 16
